Goal: Task Accomplishment & Management: Manage account settings

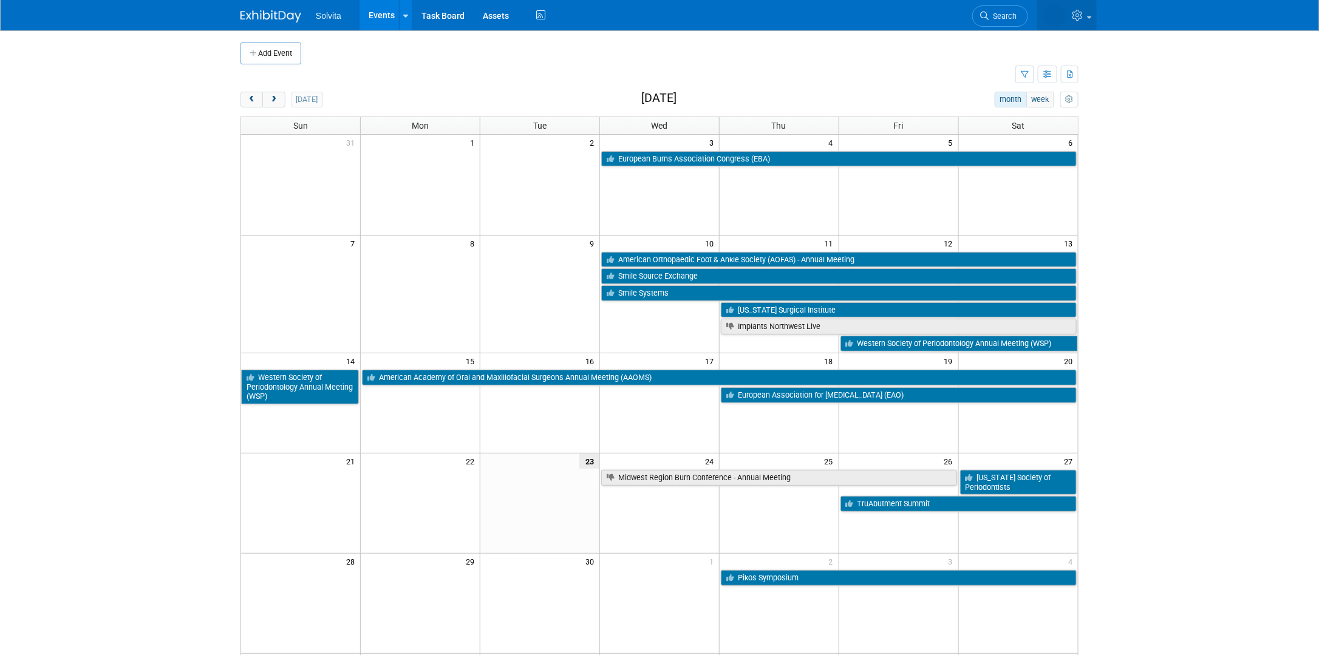
click at [1078, 12] on icon at bounding box center [1079, 15] width 14 height 11
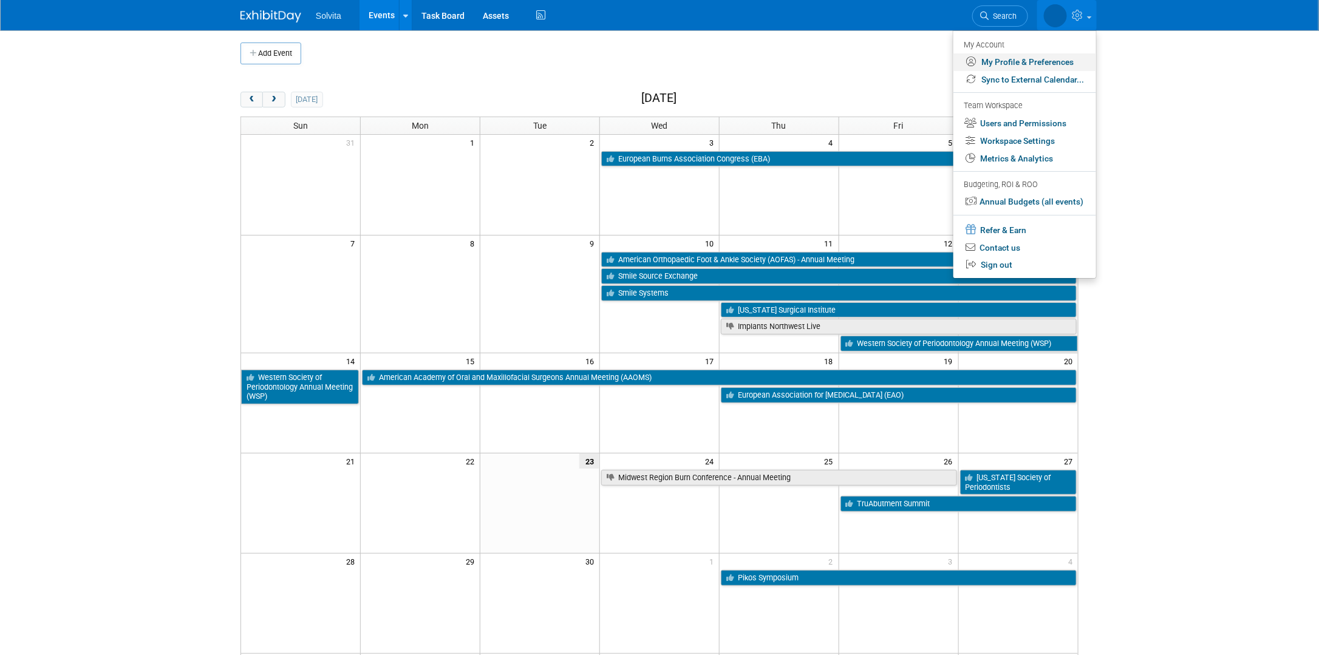
click at [1036, 58] on link "My Profile & Preferences" at bounding box center [1024, 62] width 143 height 18
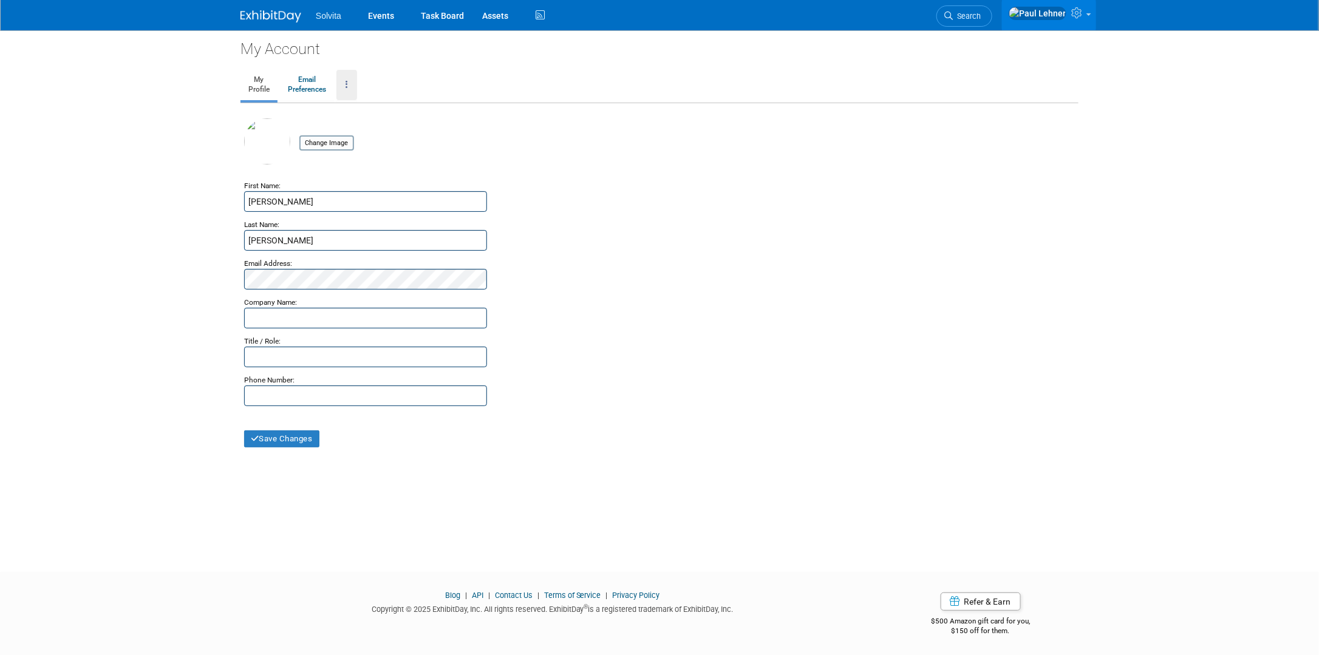
click at [355, 80] on link at bounding box center [346, 85] width 21 height 30
click at [1081, 16] on icon at bounding box center [1078, 12] width 14 height 11
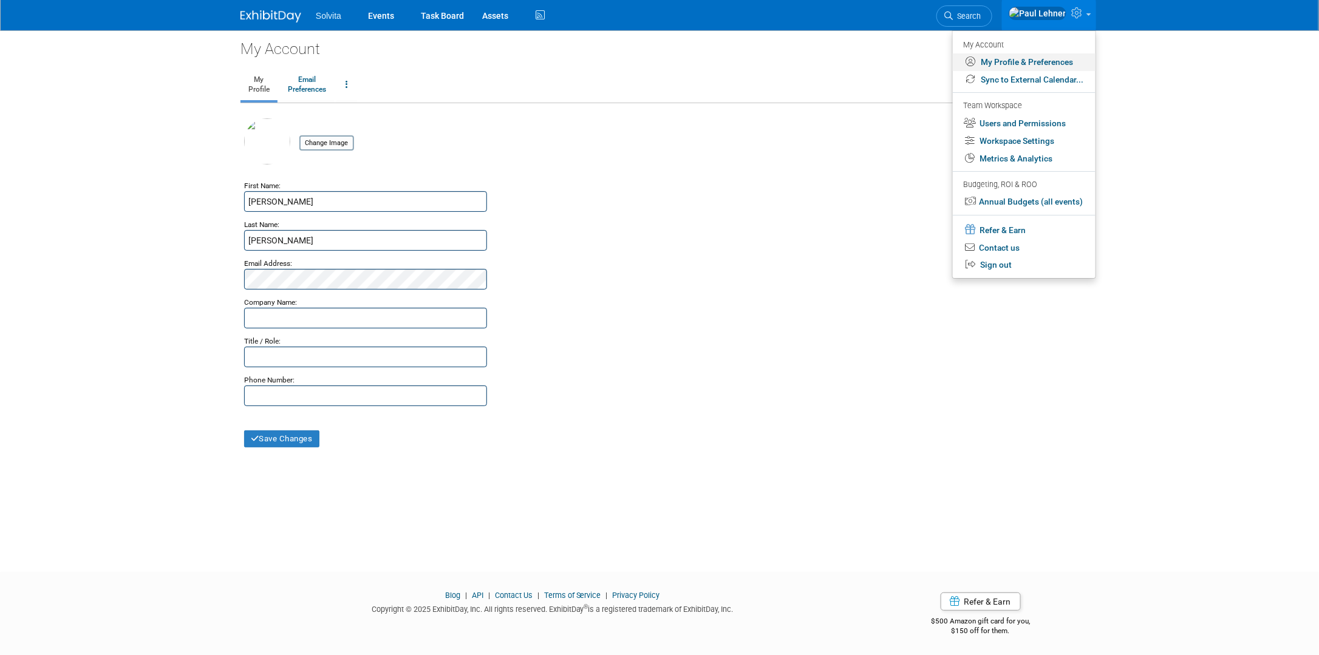
click at [1058, 64] on link "My Profile & Preferences" at bounding box center [1024, 62] width 143 height 18
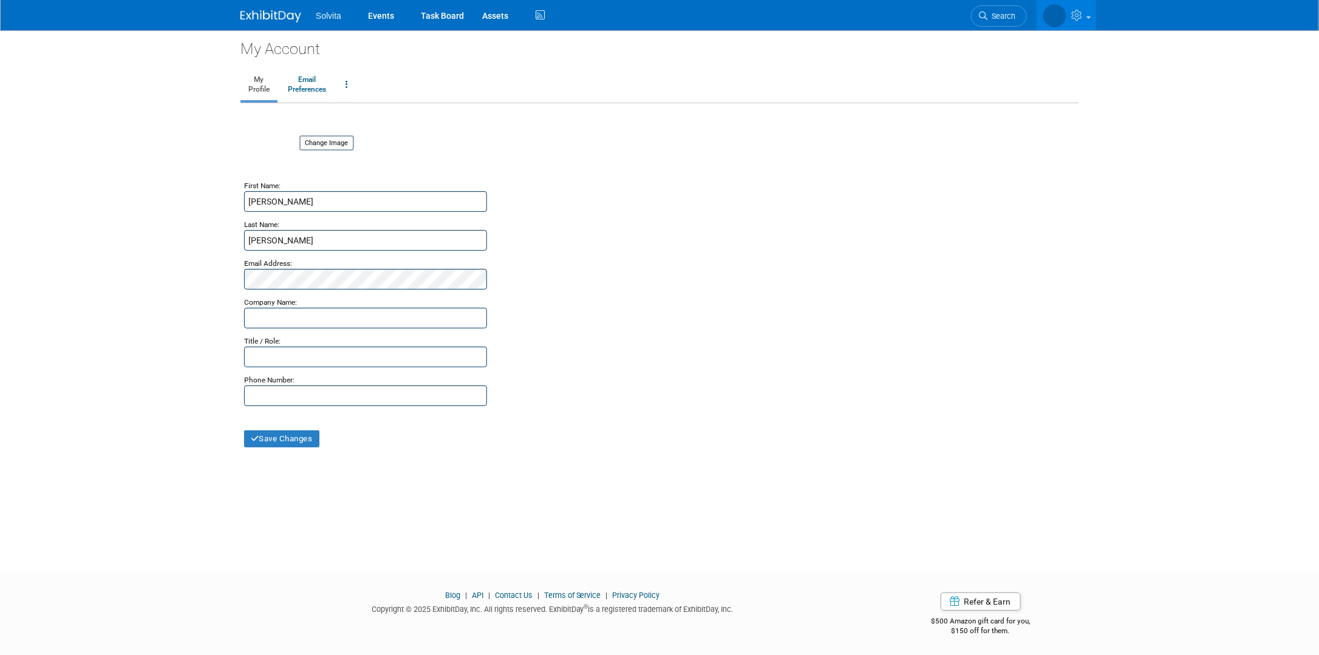
click at [1086, 18] on link at bounding box center [1066, 15] width 60 height 30
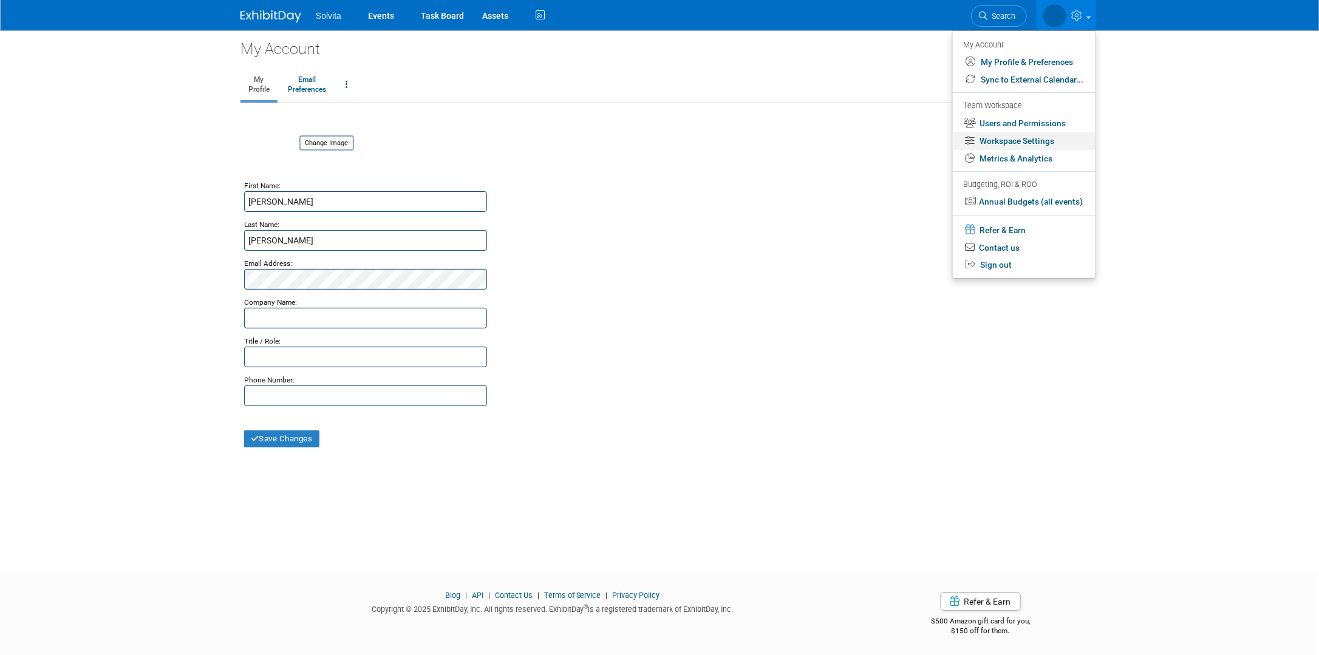
click at [1037, 145] on link "Workspace Settings" at bounding box center [1024, 141] width 143 height 18
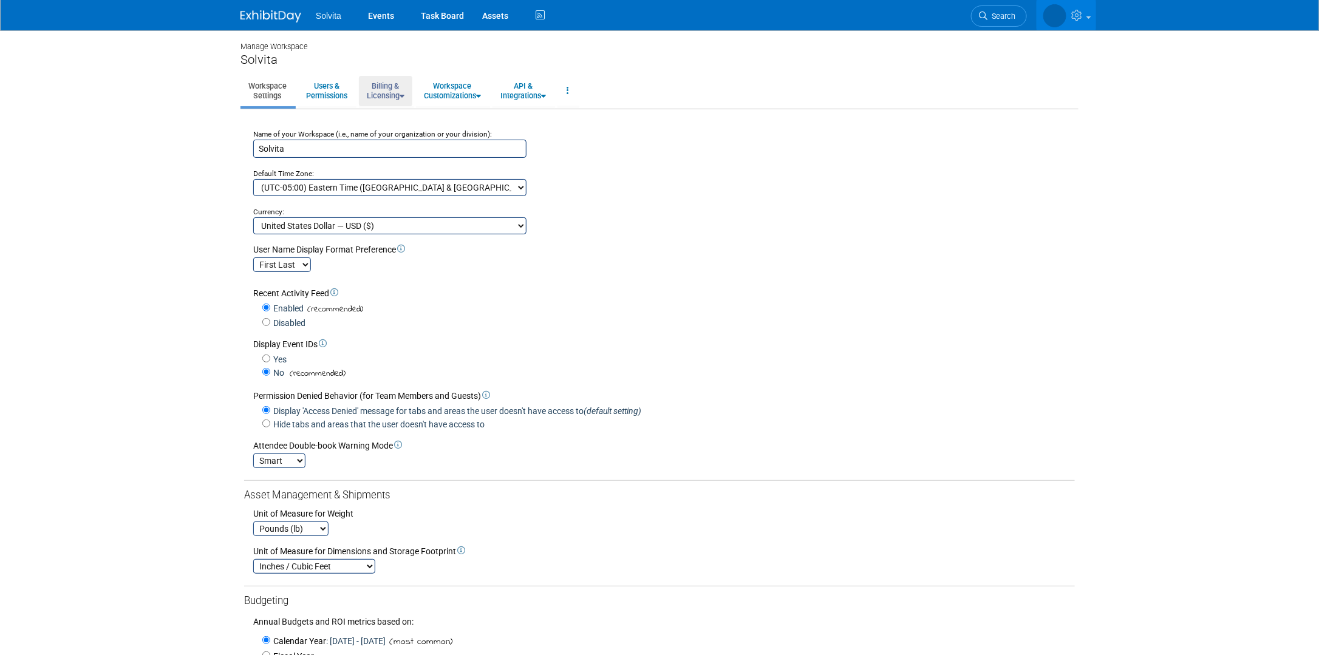
click at [393, 92] on link "Billing & Licensing" at bounding box center [385, 91] width 53 height 30
click at [421, 115] on link "Manage Plan / Subscription" at bounding box center [414, 118] width 110 height 18
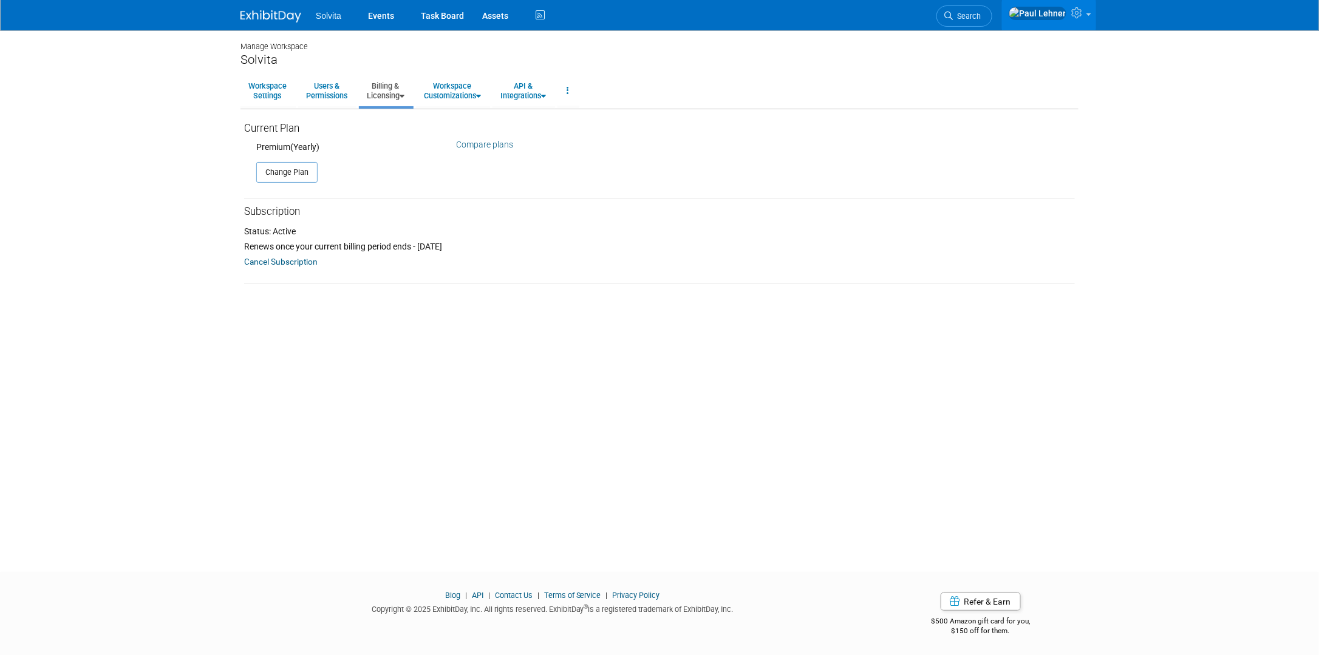
click at [373, 96] on link "Billing & Licensing" at bounding box center [385, 91] width 53 height 30
click at [409, 134] on link "Billing Information" at bounding box center [414, 137] width 110 height 18
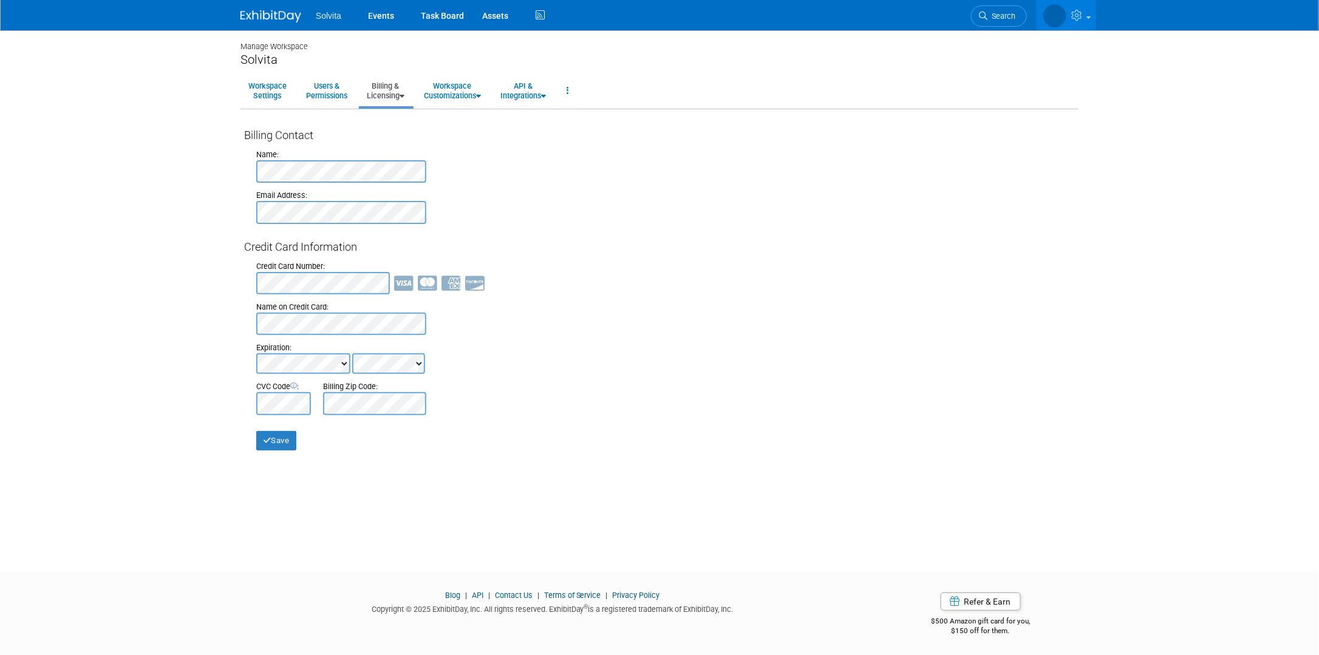
click at [73, 278] on body "Solvita Events Task Board Assets" at bounding box center [659, 327] width 1319 height 655
click at [274, 442] on button "Save" at bounding box center [276, 440] width 40 height 19
click at [1070, 12] on link at bounding box center [1066, 15] width 60 height 30
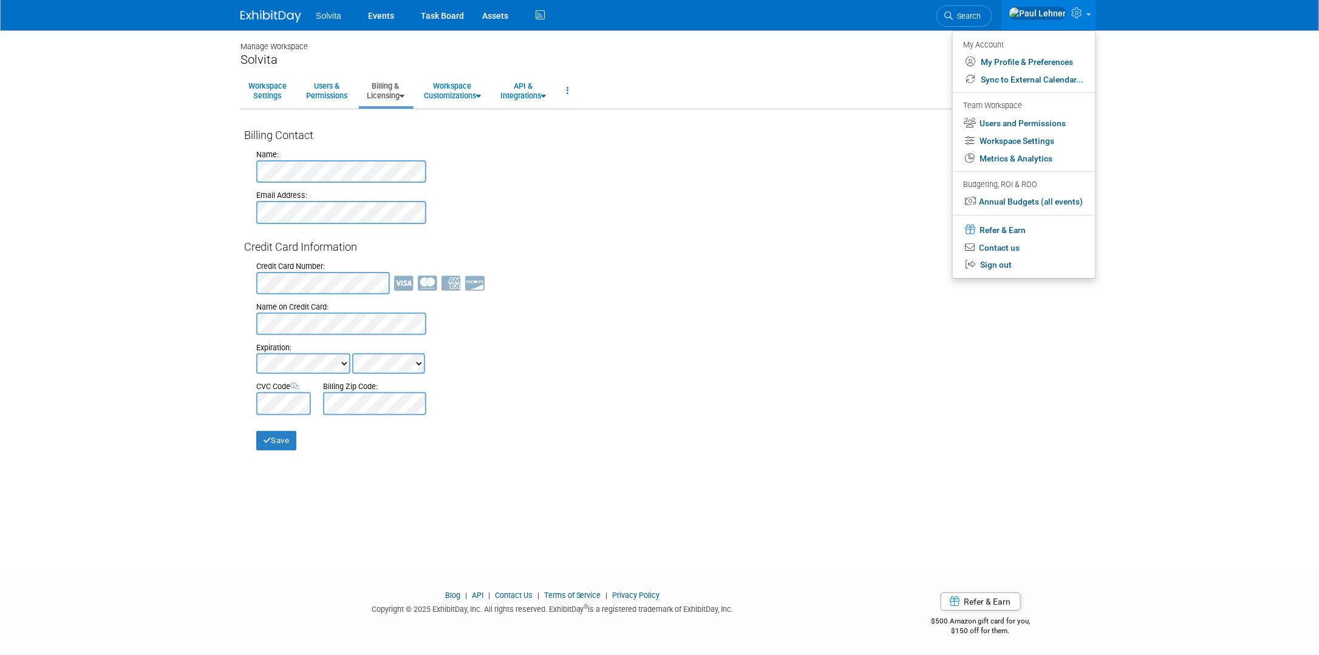
click at [1146, 124] on body "Solvita Events Task Board Assets" at bounding box center [659, 327] width 1319 height 655
